Goal: Navigation & Orientation: Understand site structure

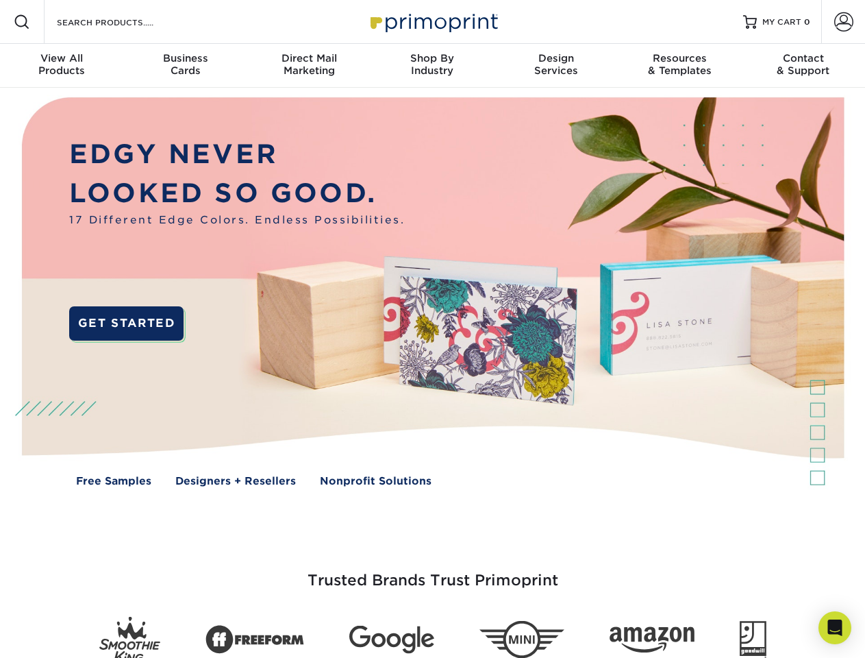
click at [432, 329] on img at bounding box center [432, 302] width 856 height 428
click at [22, 22] on span at bounding box center [22, 22] width 16 height 16
click at [843, 22] on span at bounding box center [843, 21] width 19 height 19
click at [62, 66] on div "View All Products" at bounding box center [61, 64] width 123 height 25
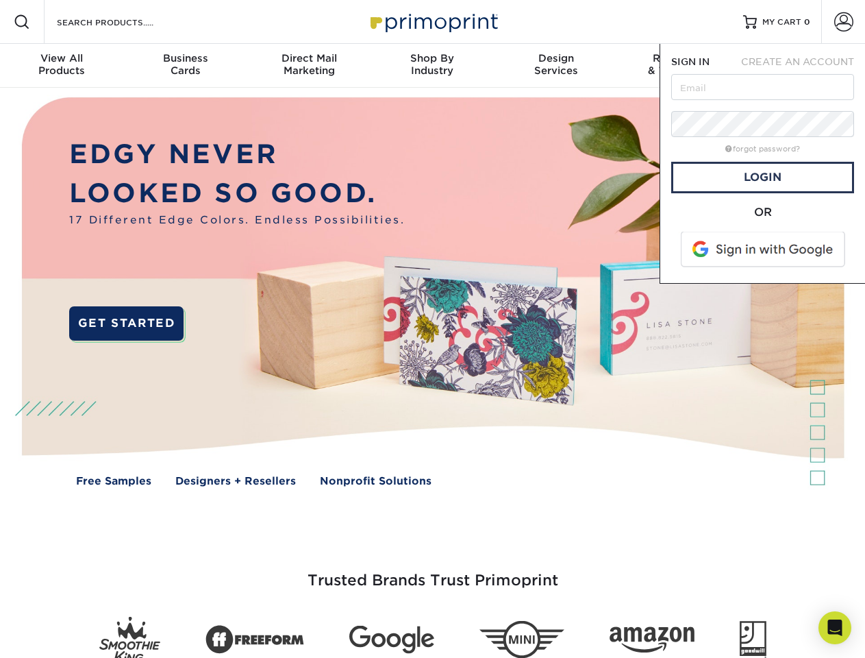
click at [185, 66] on div "Business Cards" at bounding box center [184, 64] width 123 height 25
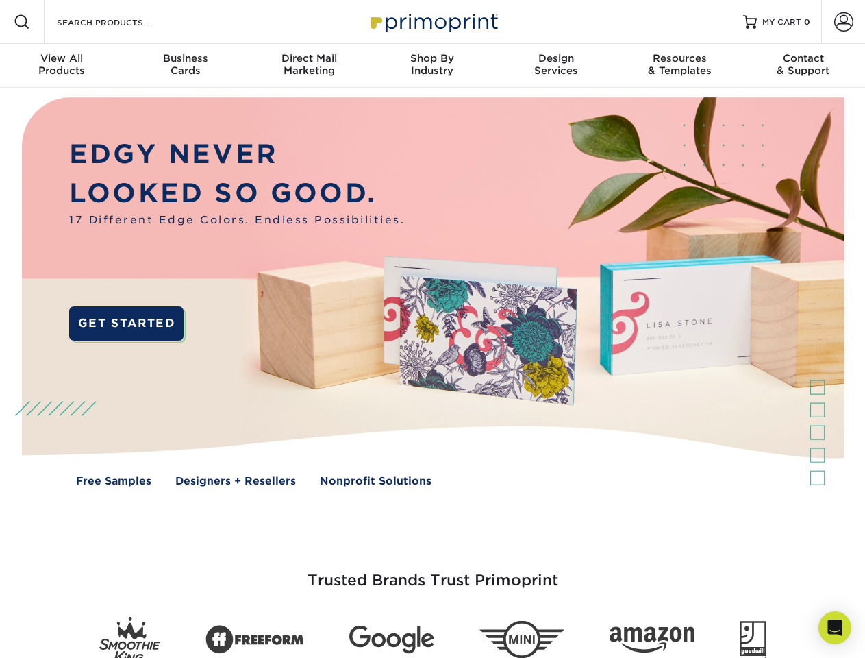
click at [309, 66] on div "Direct Mail Marketing" at bounding box center [308, 64] width 123 height 25
click at [432, 66] on div "Shop By Industry" at bounding box center [432, 64] width 123 height 25
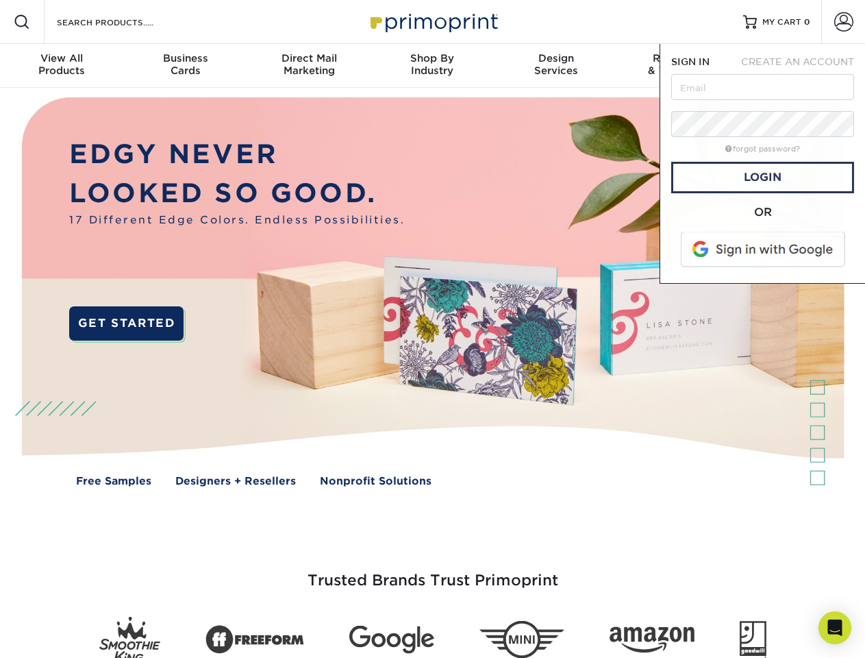
click at [556, 66] on div "Design Services" at bounding box center [556, 64] width 123 height 25
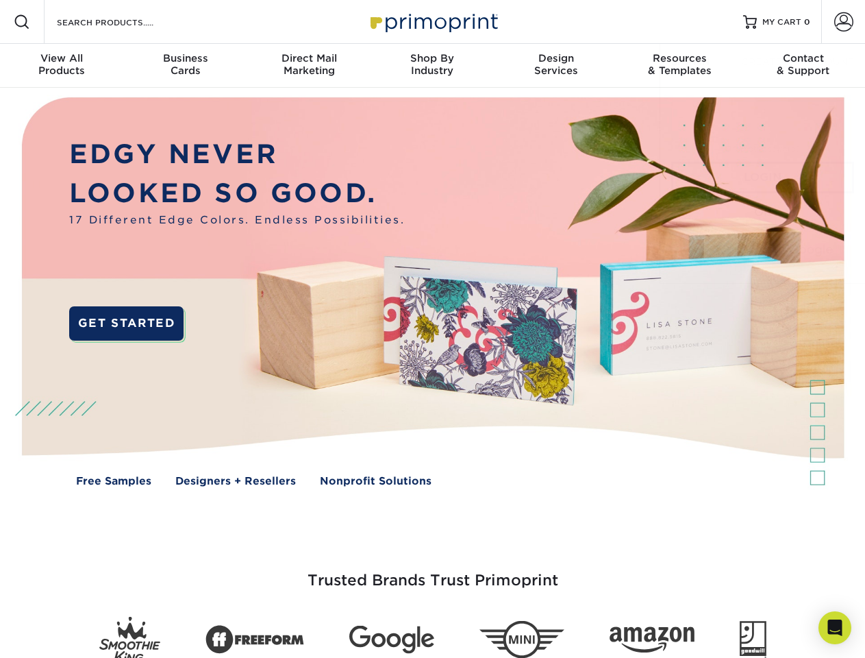
click at [679, 66] on span "SIGN IN" at bounding box center [690, 61] width 38 height 11
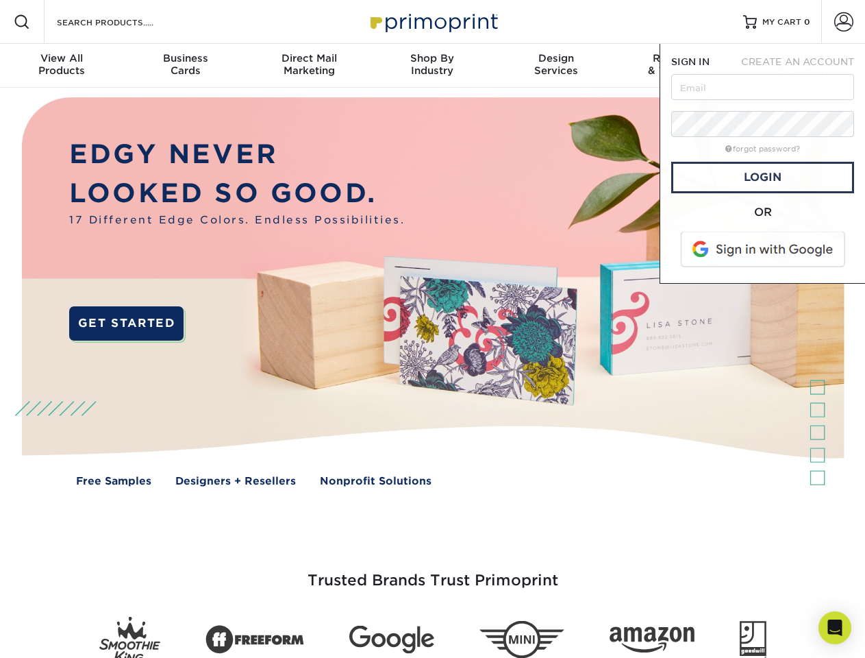
click at [803, 66] on div "Contact & Support" at bounding box center [803, 64] width 123 height 25
